Goal: Entertainment & Leisure: Consume media (video, audio)

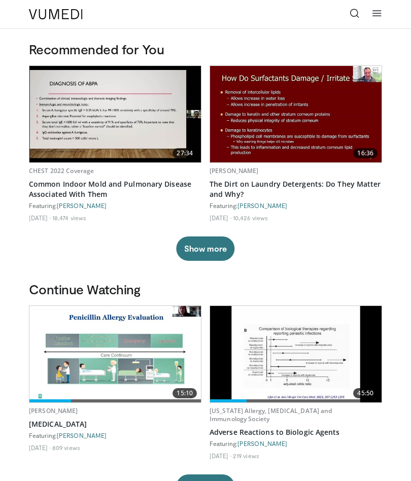
click at [137, 350] on img at bounding box center [114, 354] width 171 height 96
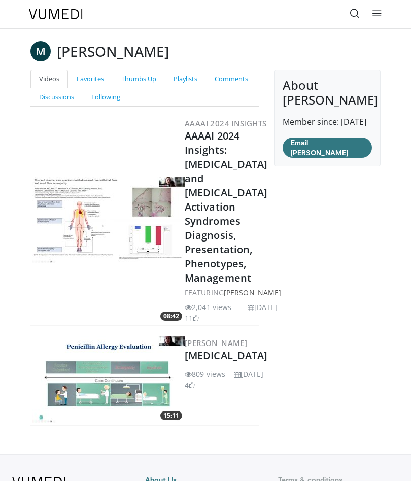
click at [132, 226] on img at bounding box center [108, 220] width 152 height 86
click at [207, 379] on li "809 views" at bounding box center [205, 374] width 41 height 11
click at [221, 228] on link "AAAAI 2024 Insights: Mastocytosis and Mast Cell Activation Syndromes Diagnosis,…" at bounding box center [226, 207] width 83 height 156
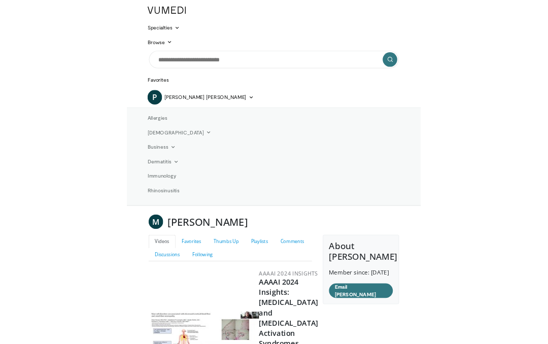
scroll to position [26, 0]
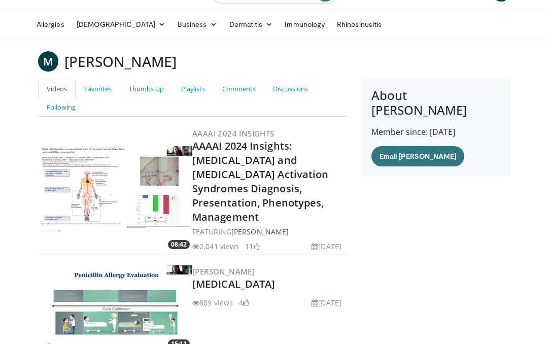
click at [231, 277] on link "[MEDICAL_DATA]" at bounding box center [233, 284] width 83 height 14
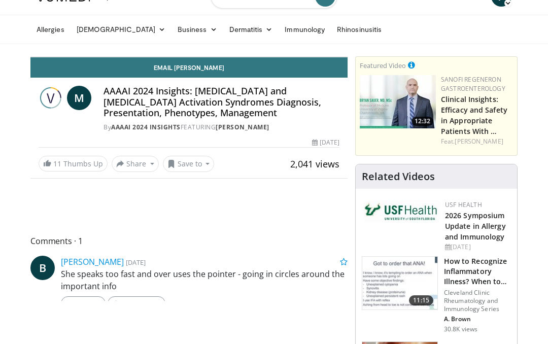
scroll to position [10, 0]
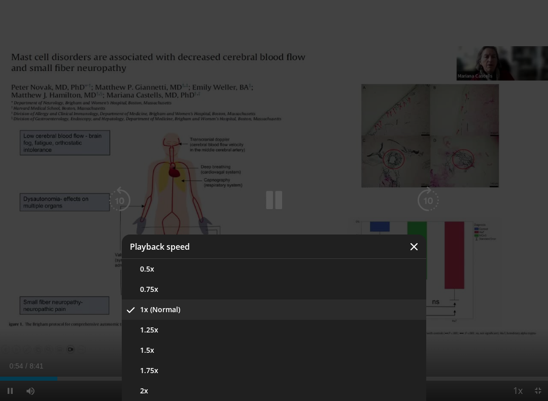
click at [194, 292] on button "0.75x" at bounding box center [274, 289] width 304 height 20
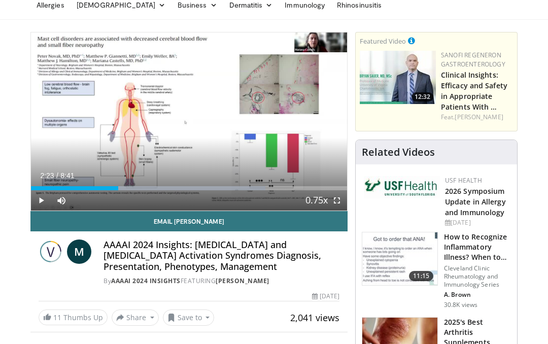
scroll to position [45, 0]
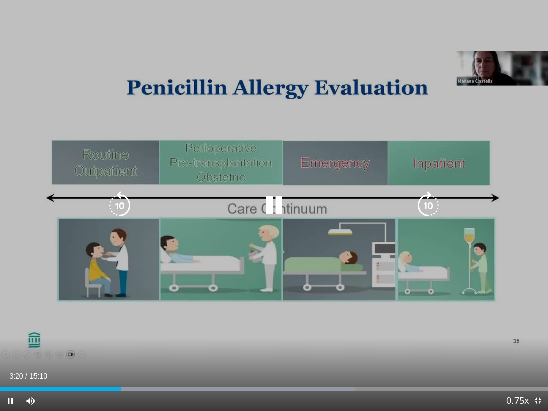
click at [187, 343] on div "10 seconds Tap to unmute" at bounding box center [274, 205] width 548 height 411
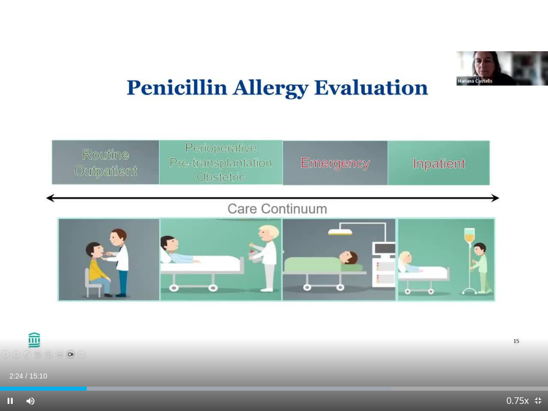
click at [379, 230] on div "10 seconds Tap to unmute" at bounding box center [274, 205] width 548 height 411
click at [378, 220] on div "10 seconds Tap to unmute" at bounding box center [274, 205] width 548 height 411
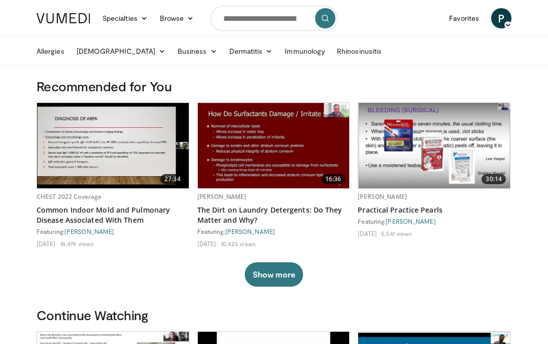
click at [501, 21] on span "P" at bounding box center [501, 18] width 20 height 20
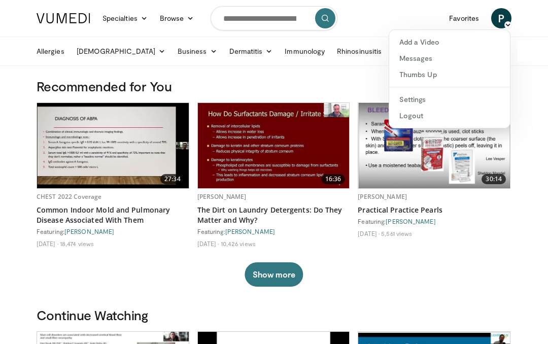
click at [436, 79] on link "Thumbs Up" at bounding box center [449, 74] width 121 height 16
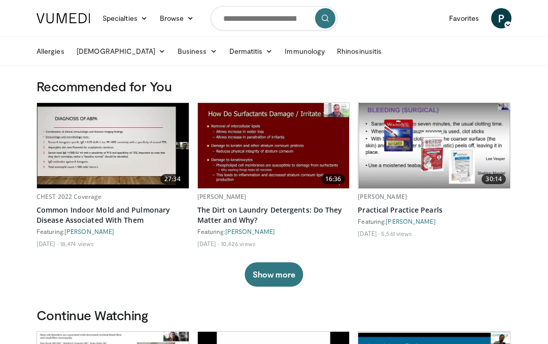
click at [500, 23] on span "P" at bounding box center [501, 18] width 20 height 20
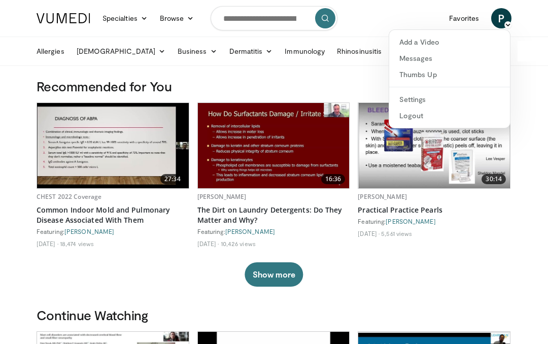
click at [463, 20] on link "Favorites" at bounding box center [464, 18] width 42 height 20
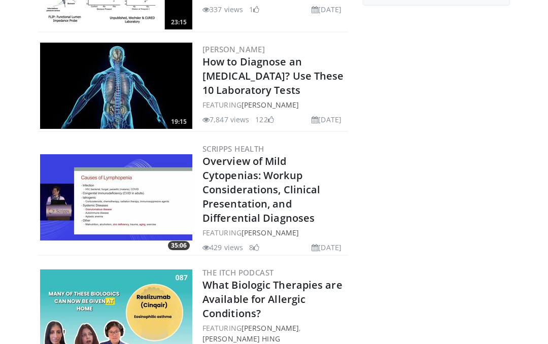
scroll to position [292, 0]
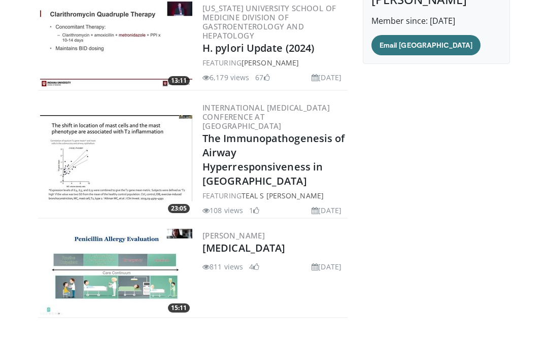
scroll to position [152, 0]
